Goal: Obtain resource: Download file/media

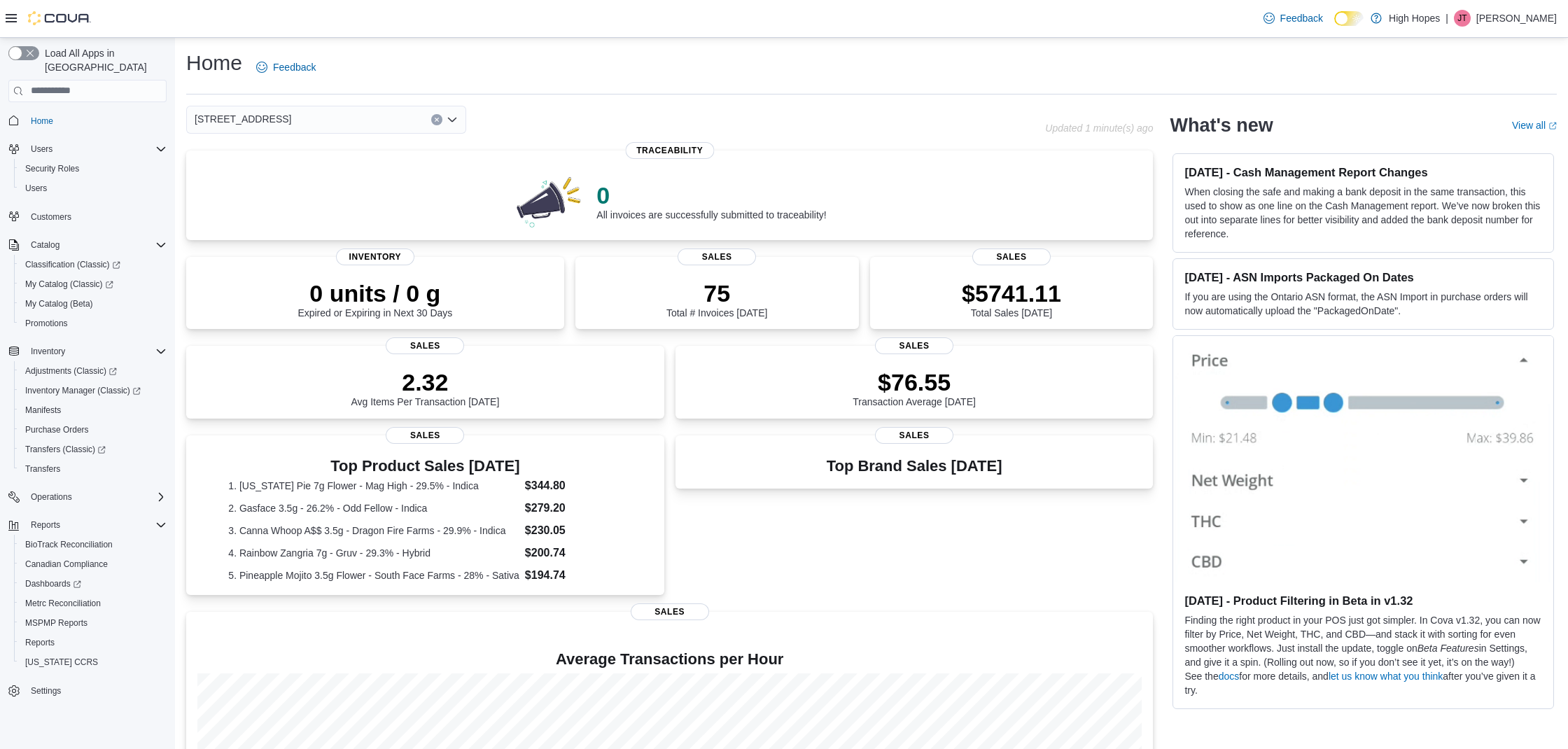
click at [68, 21] on img at bounding box center [59, 18] width 63 height 14
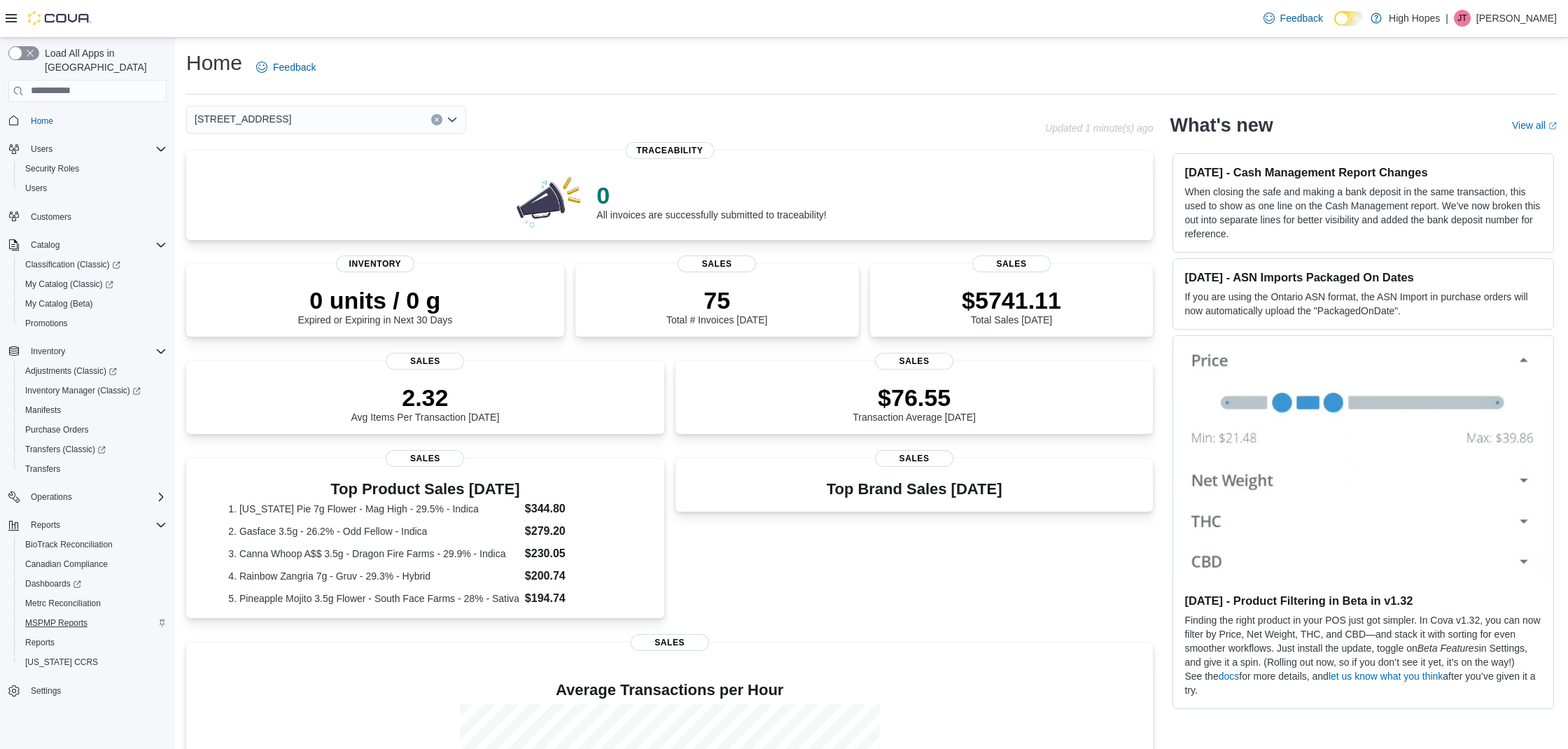
click at [82, 617] on span "MSPMP Reports" at bounding box center [56, 623] width 62 height 11
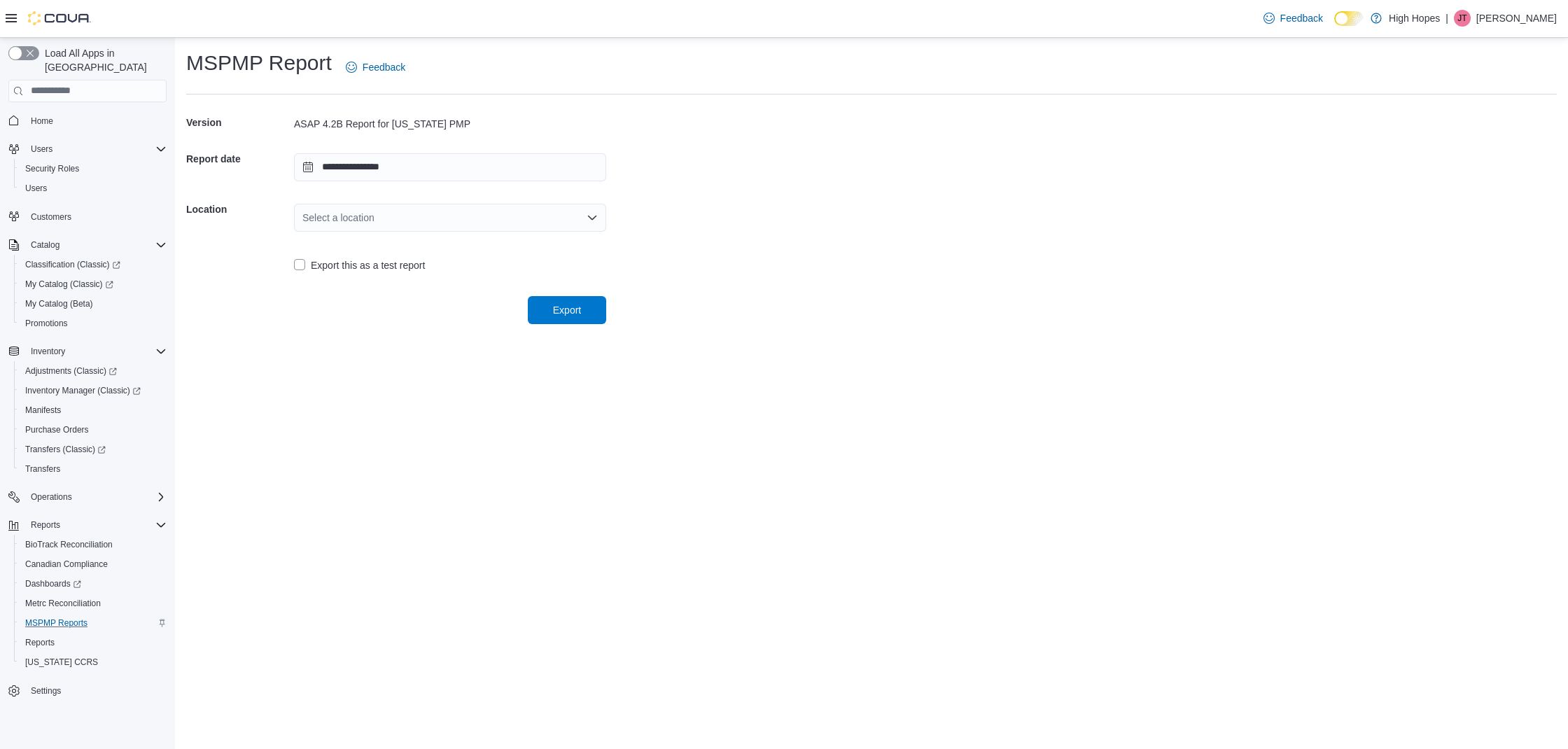
click at [579, 218] on div "Select a location" at bounding box center [450, 217] width 312 height 28
click at [376, 264] on span "[STREET_ADDRESS]" at bounding box center [459, 261] width 278 height 14
click at [565, 311] on span "Export" at bounding box center [566, 309] width 28 height 14
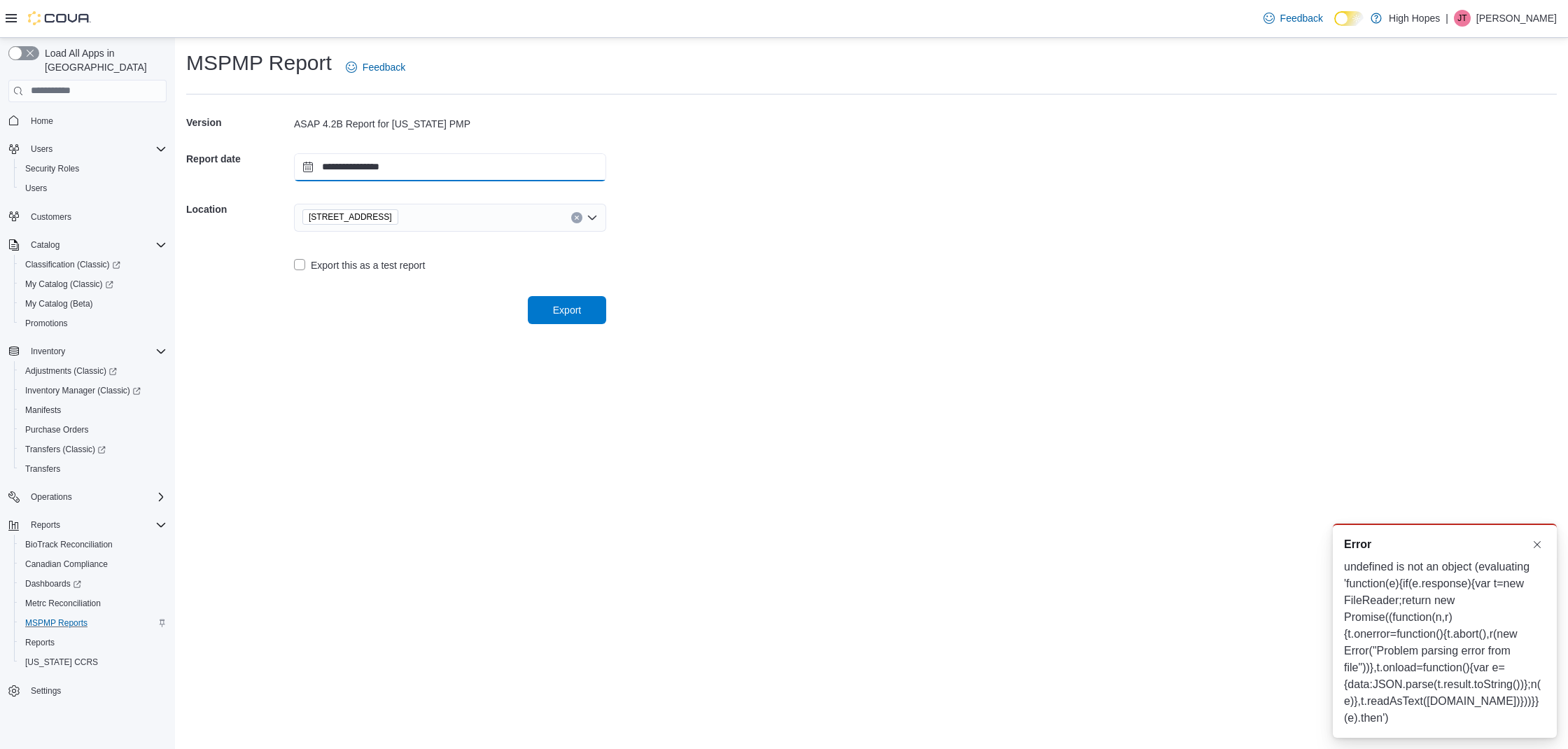
click at [556, 158] on input "**********" at bounding box center [450, 167] width 312 height 28
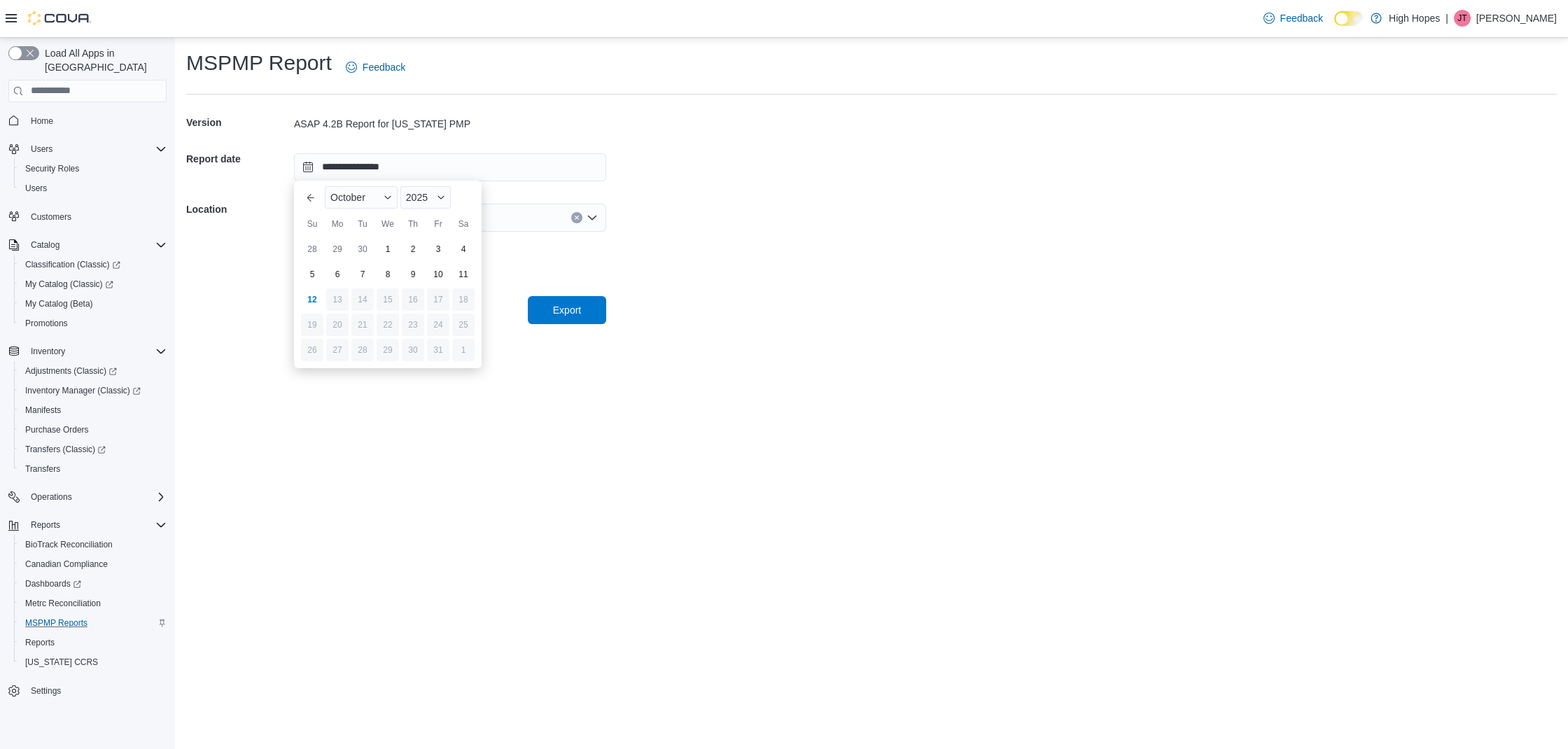
drag, startPoint x: 894, startPoint y: 308, endPoint x: 284, endPoint y: 128, distance: 636.0
click at [894, 308] on form "**********" at bounding box center [872, 215] width 1371 height 218
click at [53, 617] on span "MSPMP Reports" at bounding box center [56, 623] width 62 height 11
click at [580, 311] on span "Export" at bounding box center [566, 309] width 28 height 14
click at [49, 115] on span "Home" at bounding box center [42, 120] width 22 height 11
